Goal: Information Seeking & Learning: Learn about a topic

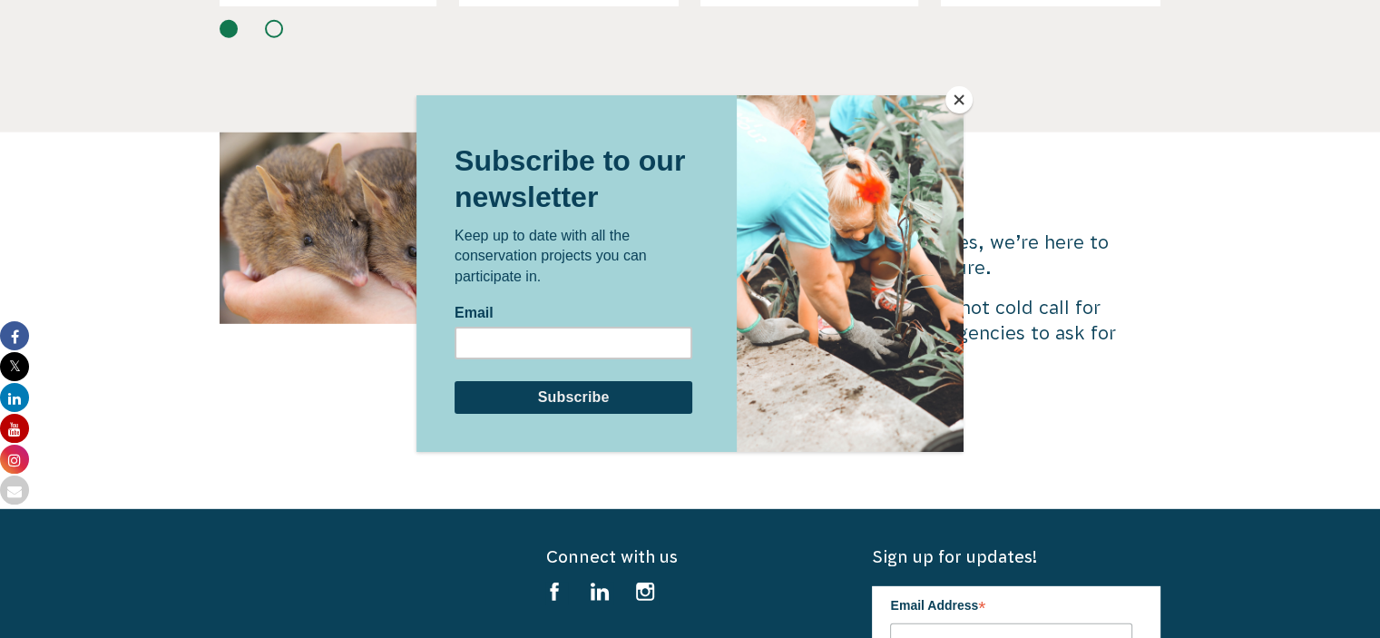
scroll to position [5365, 0]
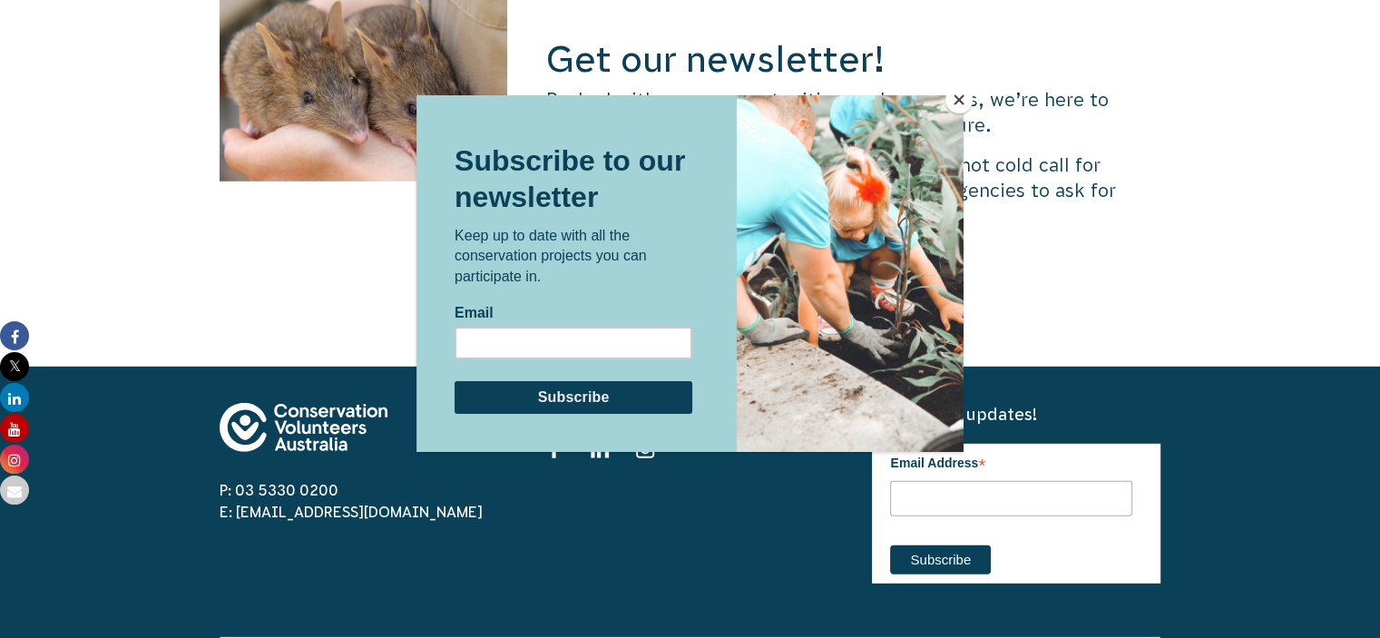
click at [954, 101] on button "Close" at bounding box center [959, 99] width 27 height 27
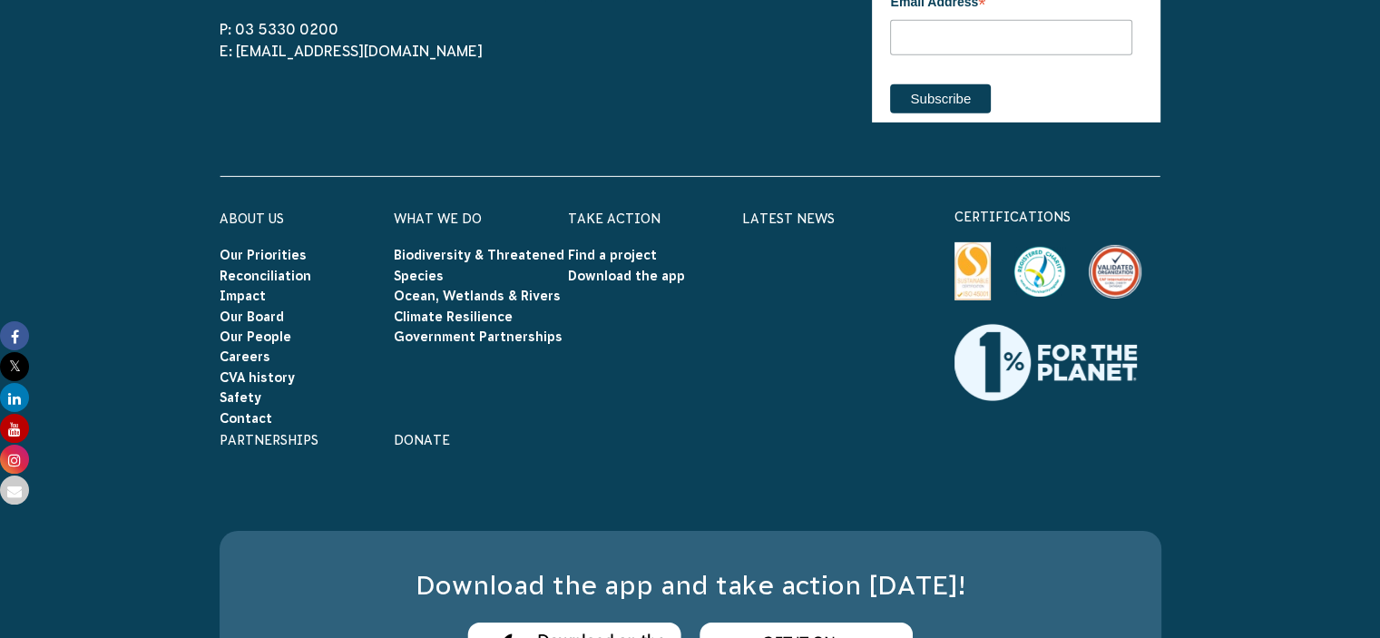
scroll to position [5819, 0]
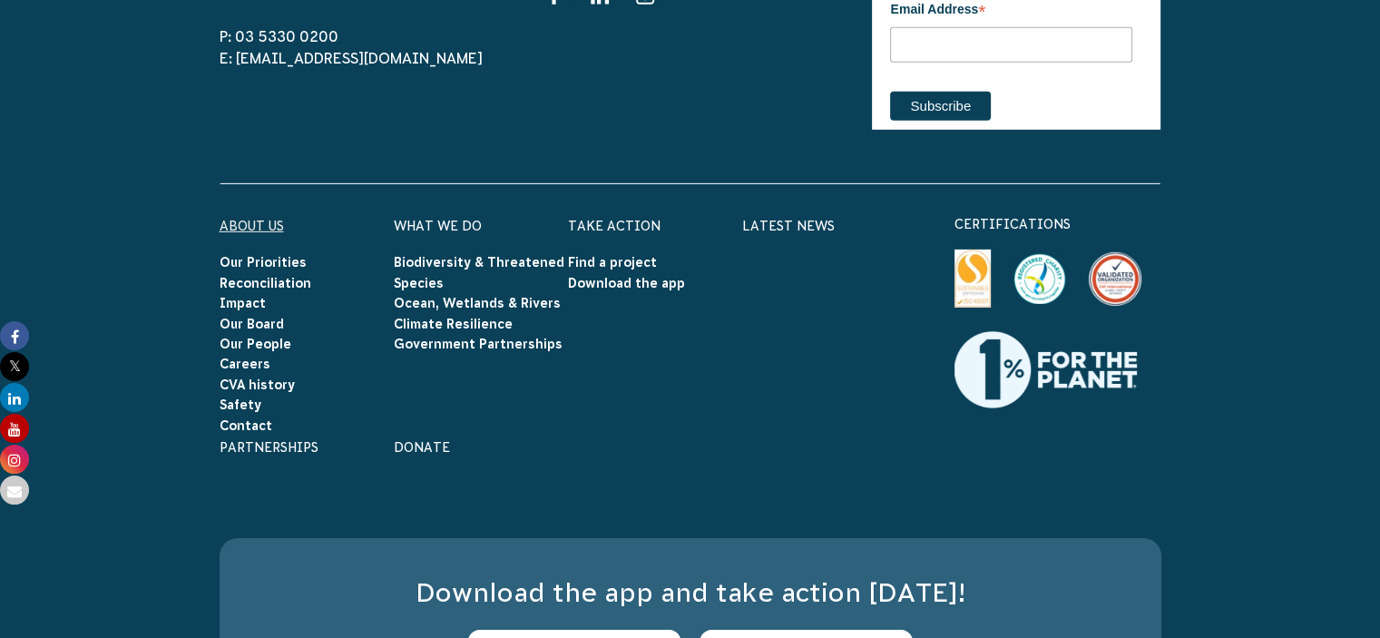
click at [261, 219] on link "About Us" at bounding box center [252, 226] width 64 height 15
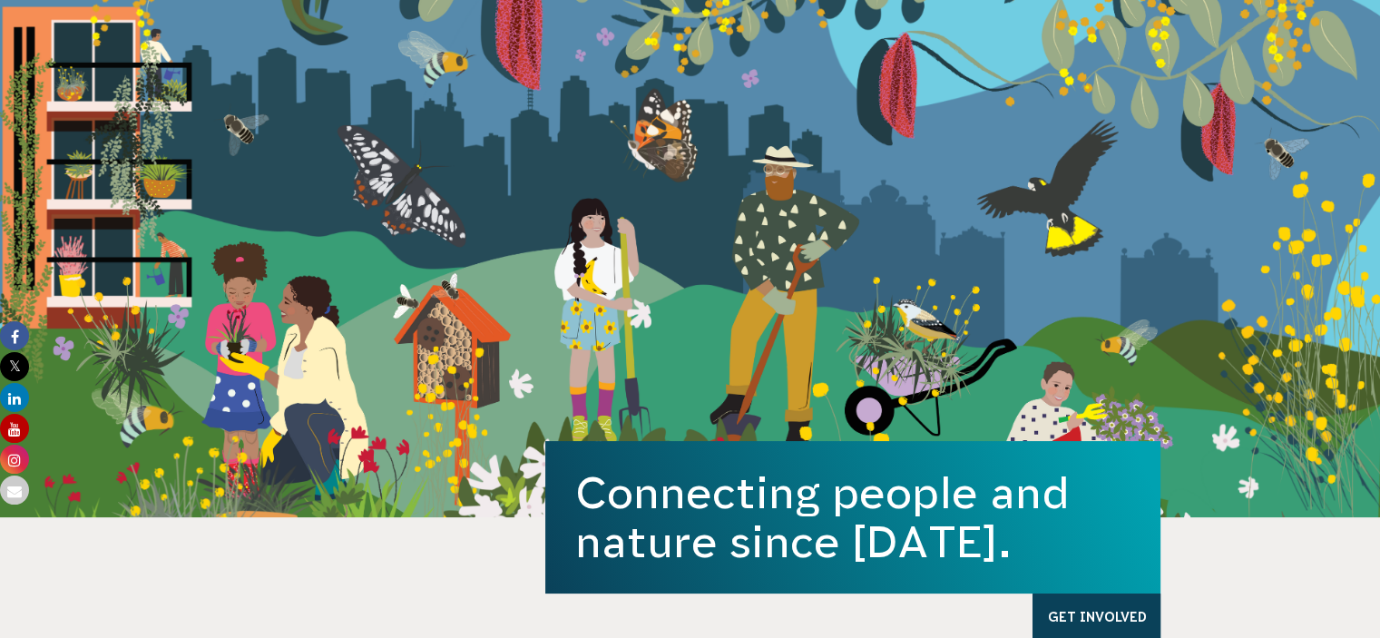
scroll to position [0, 0]
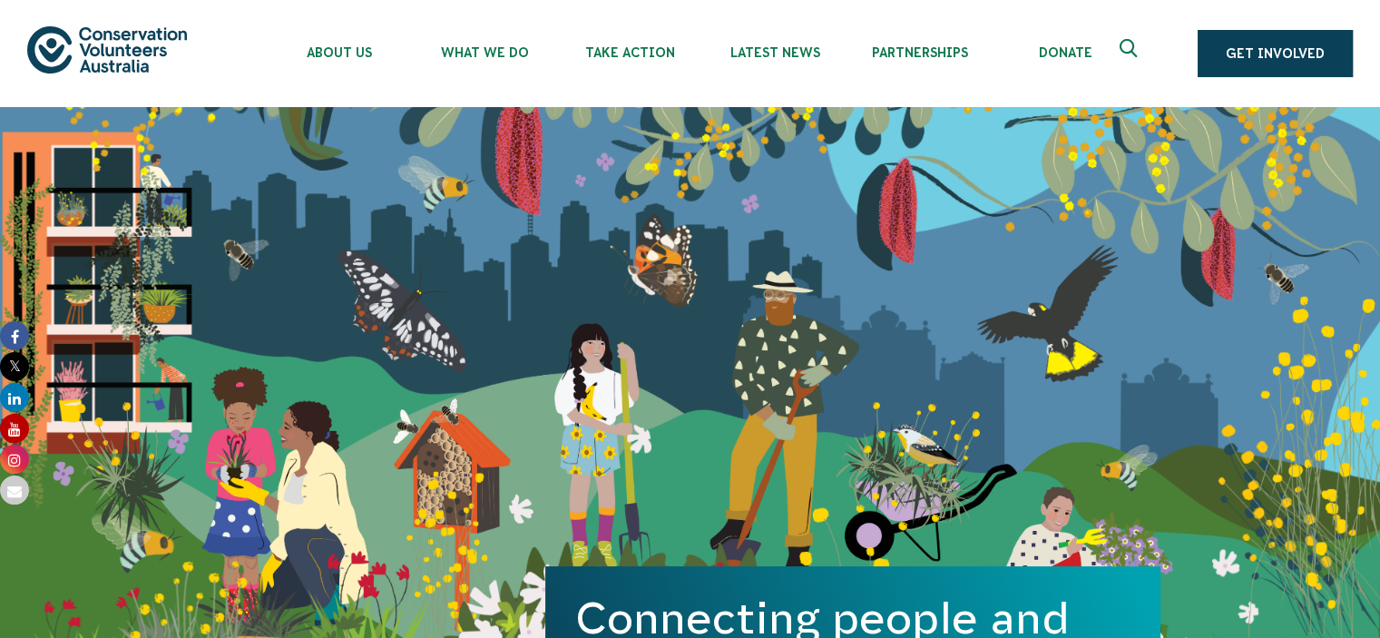
drag, startPoint x: 170, startPoint y: 93, endPoint x: 83, endPoint y: 24, distance: 111.1
click at [83, 24] on div "About Us Our Priorities Reconciliation Impact Our Board Our People Careers CVA …" at bounding box center [690, 53] width 1326 height 107
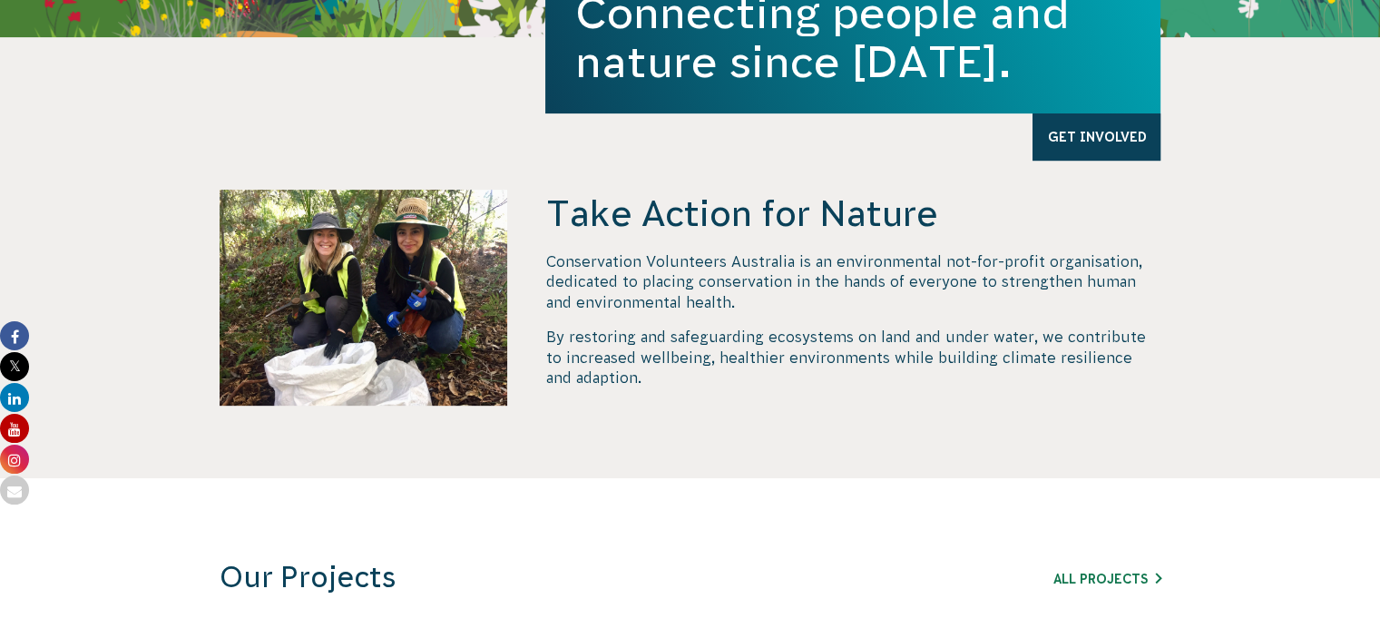
scroll to position [635, 0]
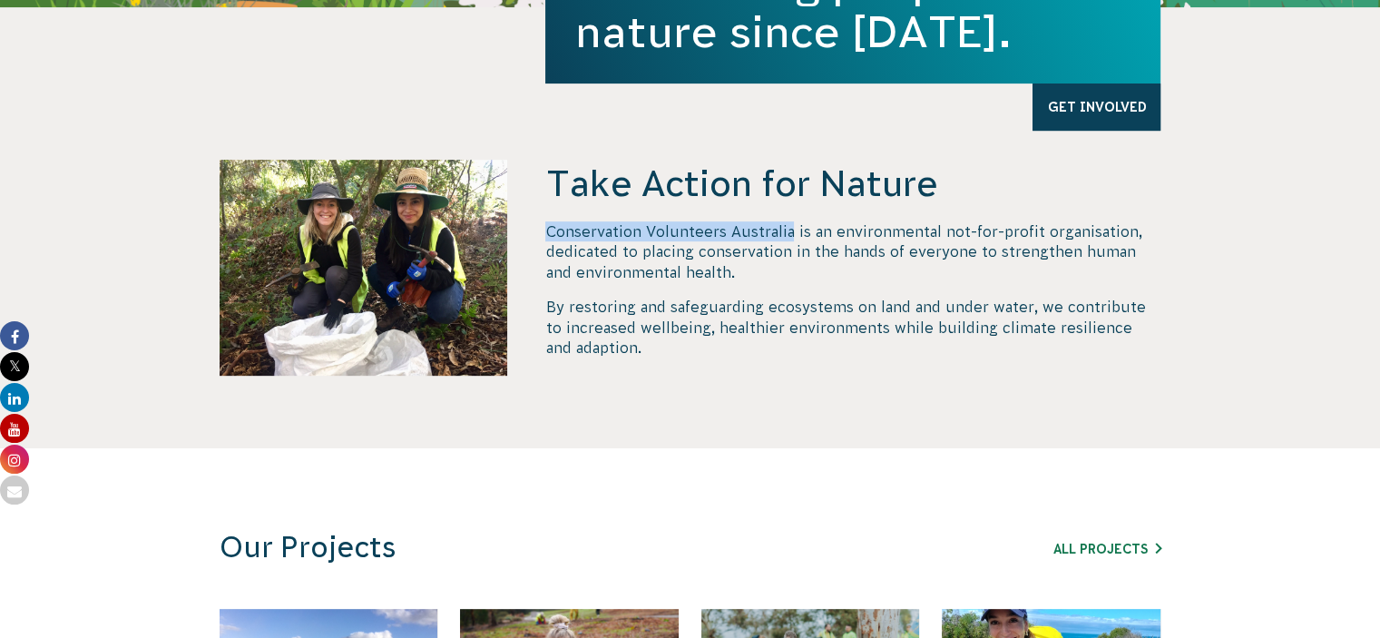
drag, startPoint x: 547, startPoint y: 232, endPoint x: 791, endPoint y: 231, distance: 244.1
click at [791, 231] on p "Conservation Volunteers Australia is an environmental not-for-profit organisati…" at bounding box center [852, 251] width 615 height 61
copy p "Conservation Volunteers Australia"
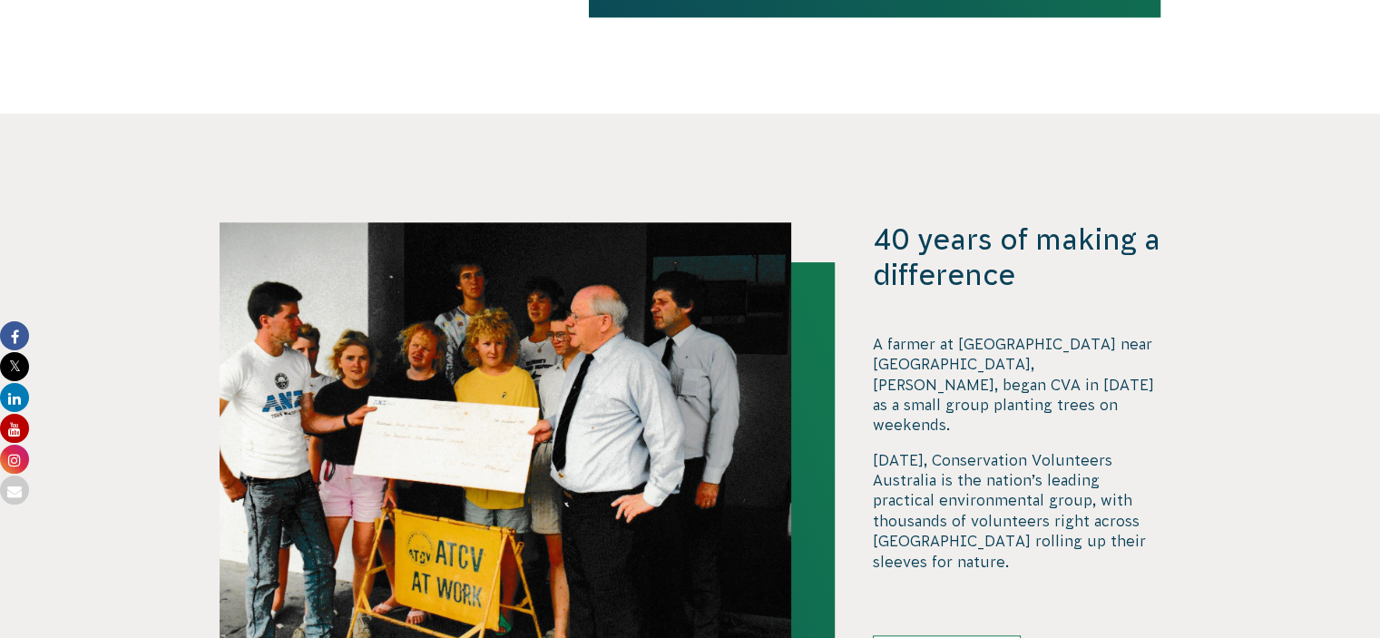
scroll to position [1634, 0]
